Goal: Task Accomplishment & Management: Use online tool/utility

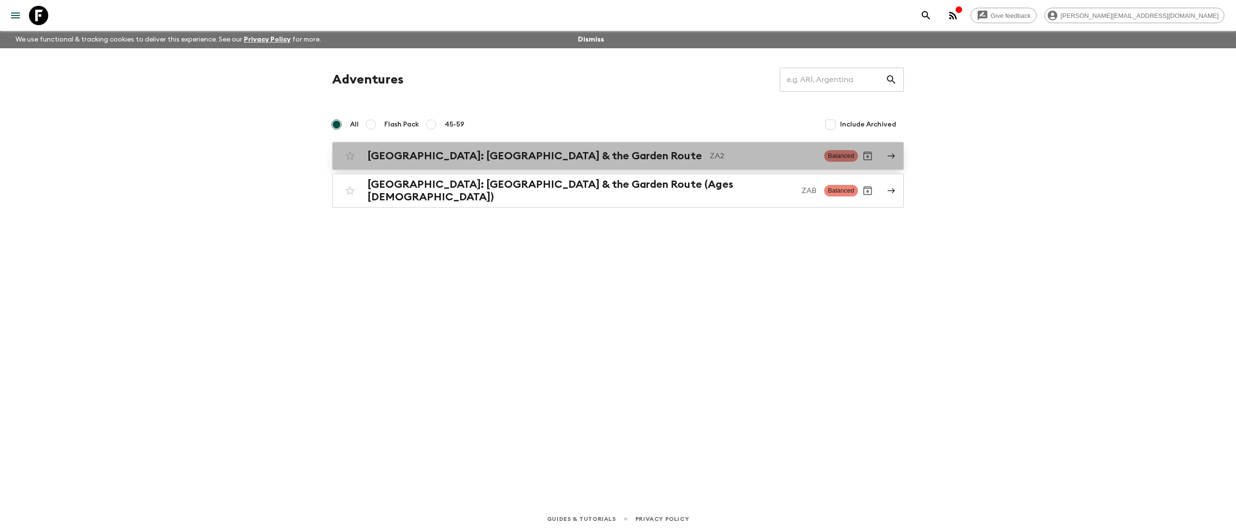
click at [515, 152] on h2 "[GEOGRAPHIC_DATA]: [GEOGRAPHIC_DATA] & the Garden Route" at bounding box center [534, 156] width 334 height 13
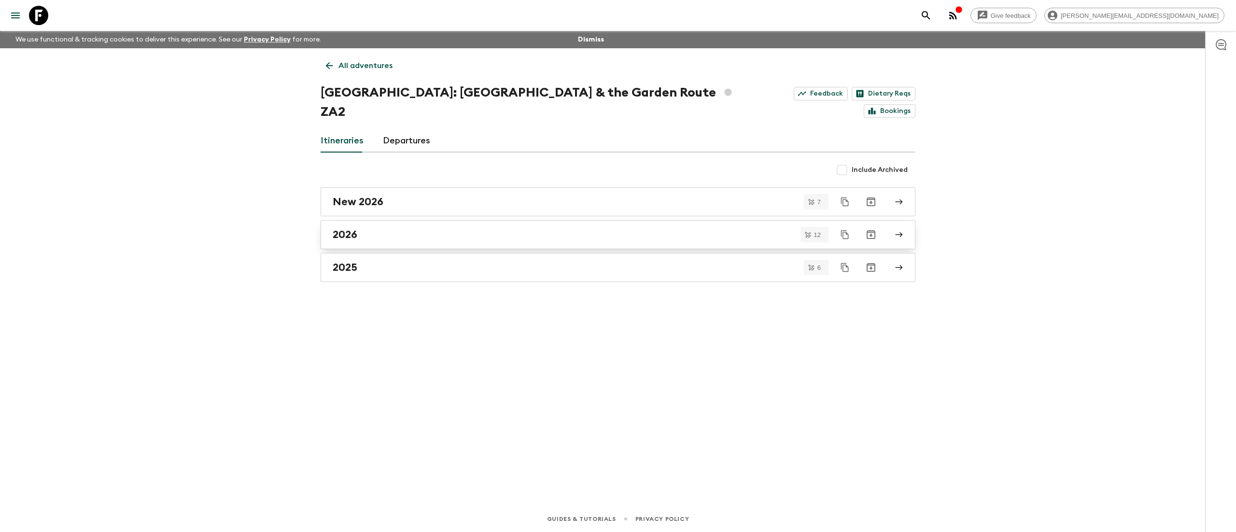
click at [436, 228] on div "2026" at bounding box center [609, 234] width 552 height 13
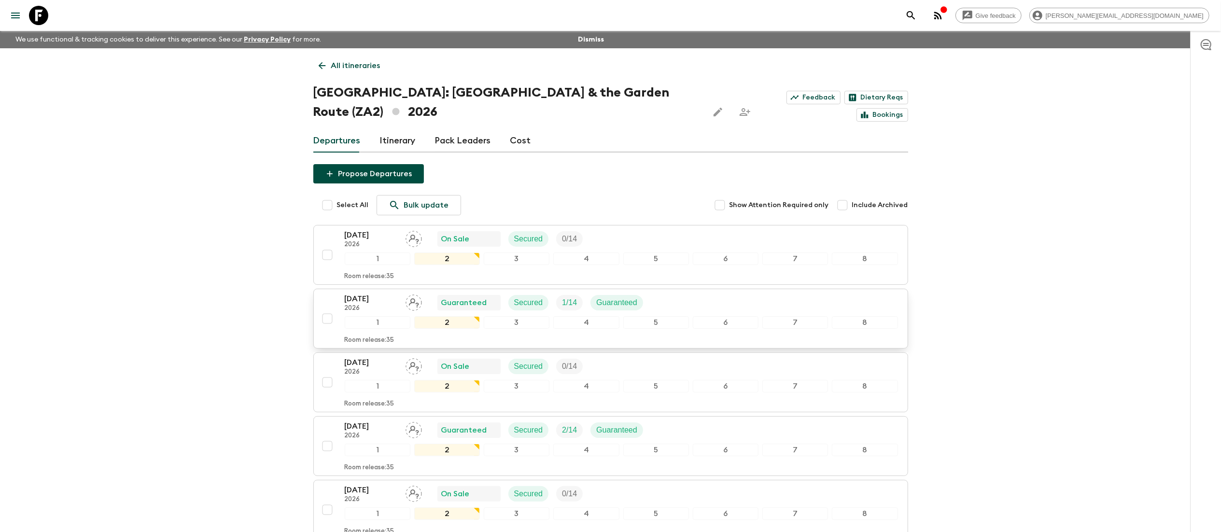
click at [354, 293] on p "[DATE]" at bounding box center [371, 299] width 53 height 12
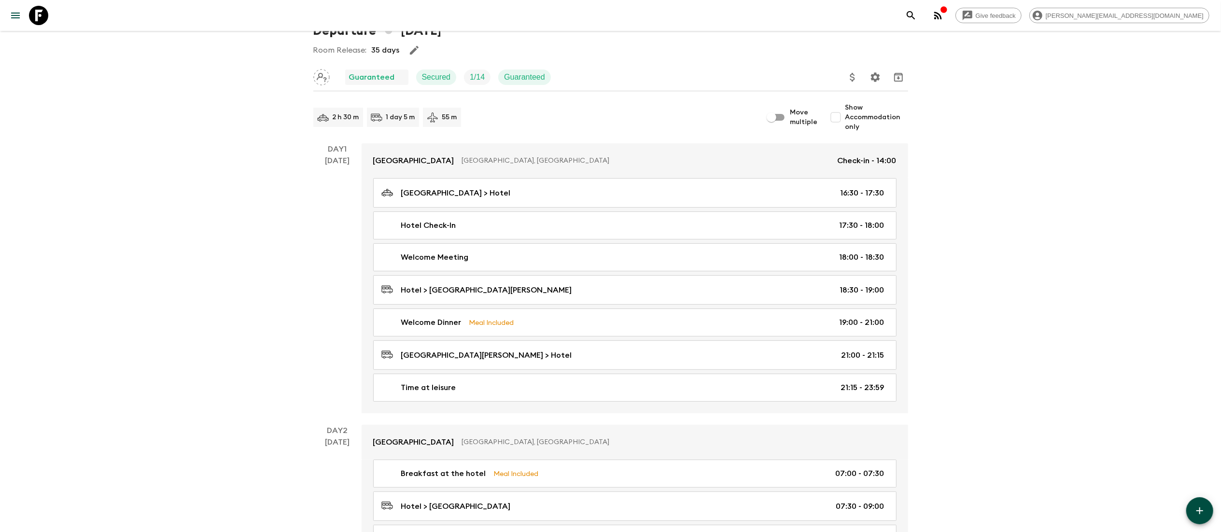
scroll to position [64, 0]
click at [528, 316] on div "Welcome Dinner Meal Included 19:00 - 21:00" at bounding box center [632, 321] width 503 height 12
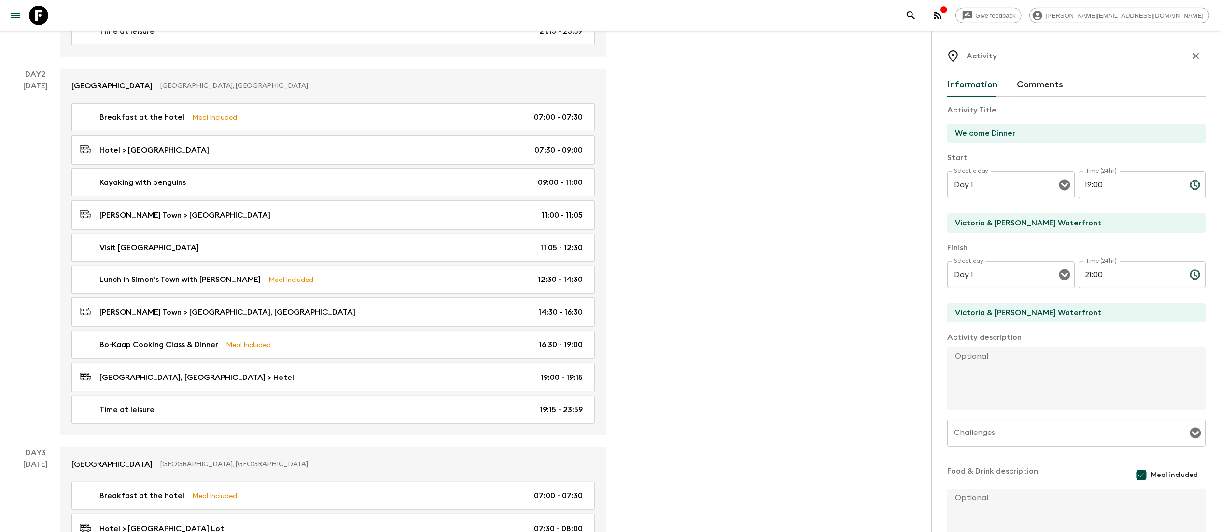
scroll to position [420, 0]
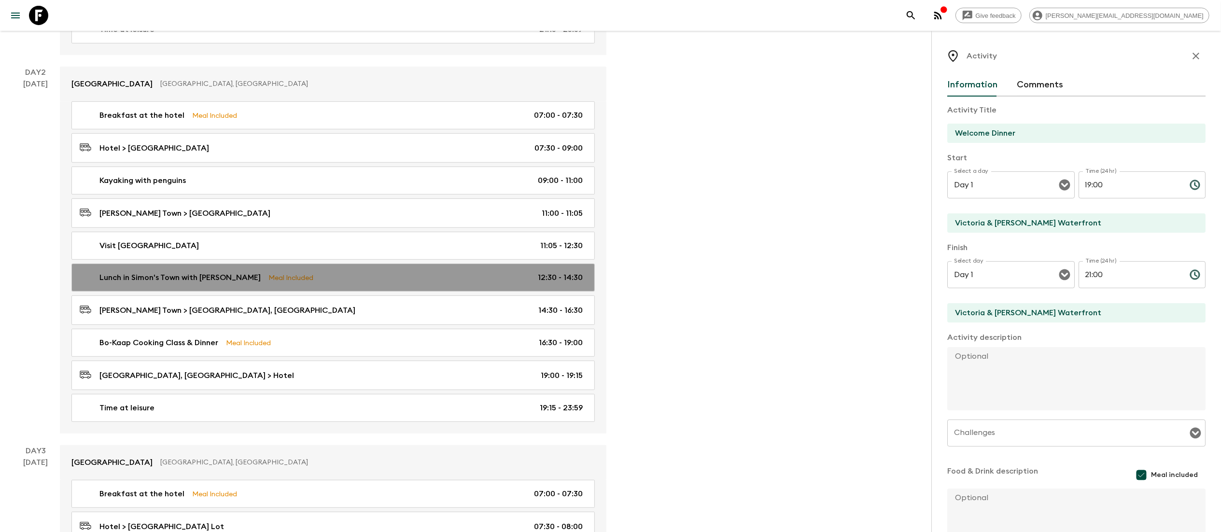
click at [151, 276] on p "Lunch in Simon's Town with [PERSON_NAME]" at bounding box center [179, 278] width 161 height 12
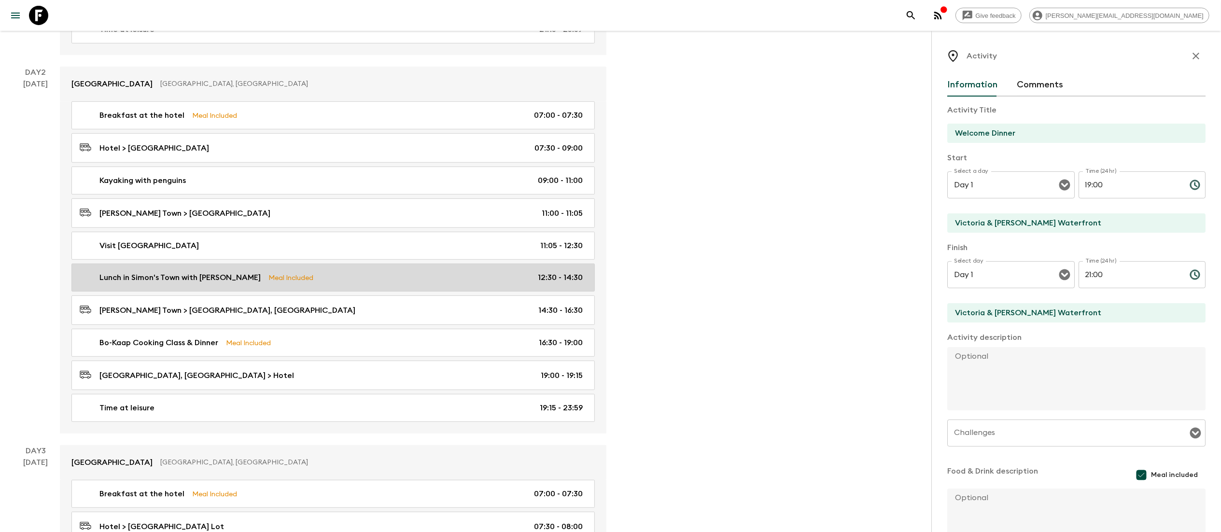
type input "Lunch in Simon's Town with [PERSON_NAME]"
type input "[PERSON_NAME] Town"
type input "Day 2"
type input "12:30"
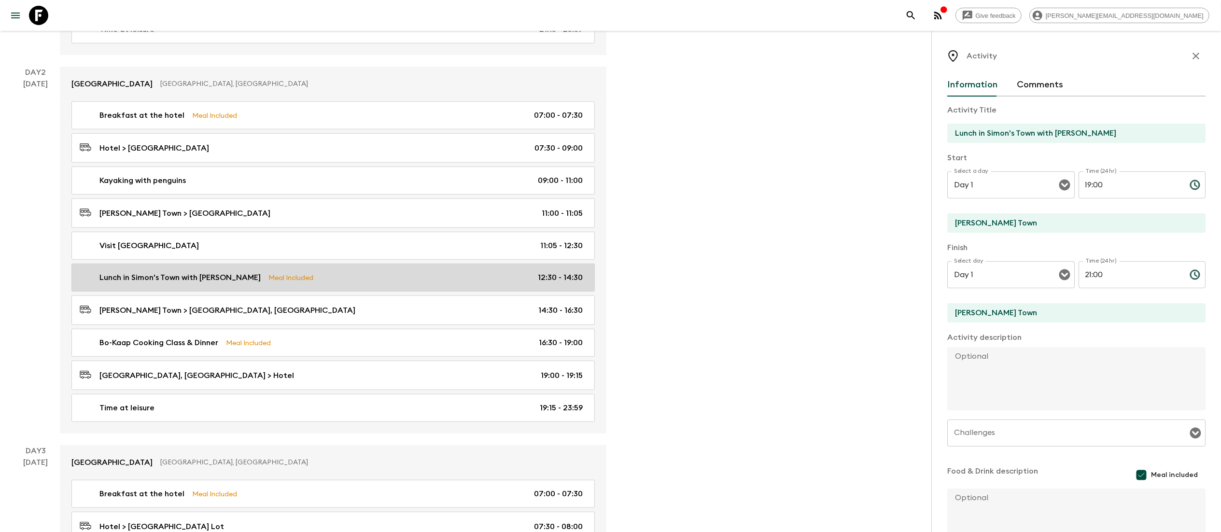
type input "Day 2"
type input "14:30"
click at [111, 278] on p "Lunch in Simon's Town with [PERSON_NAME]" at bounding box center [179, 278] width 161 height 12
